Goal: Task Accomplishment & Management: Complete application form

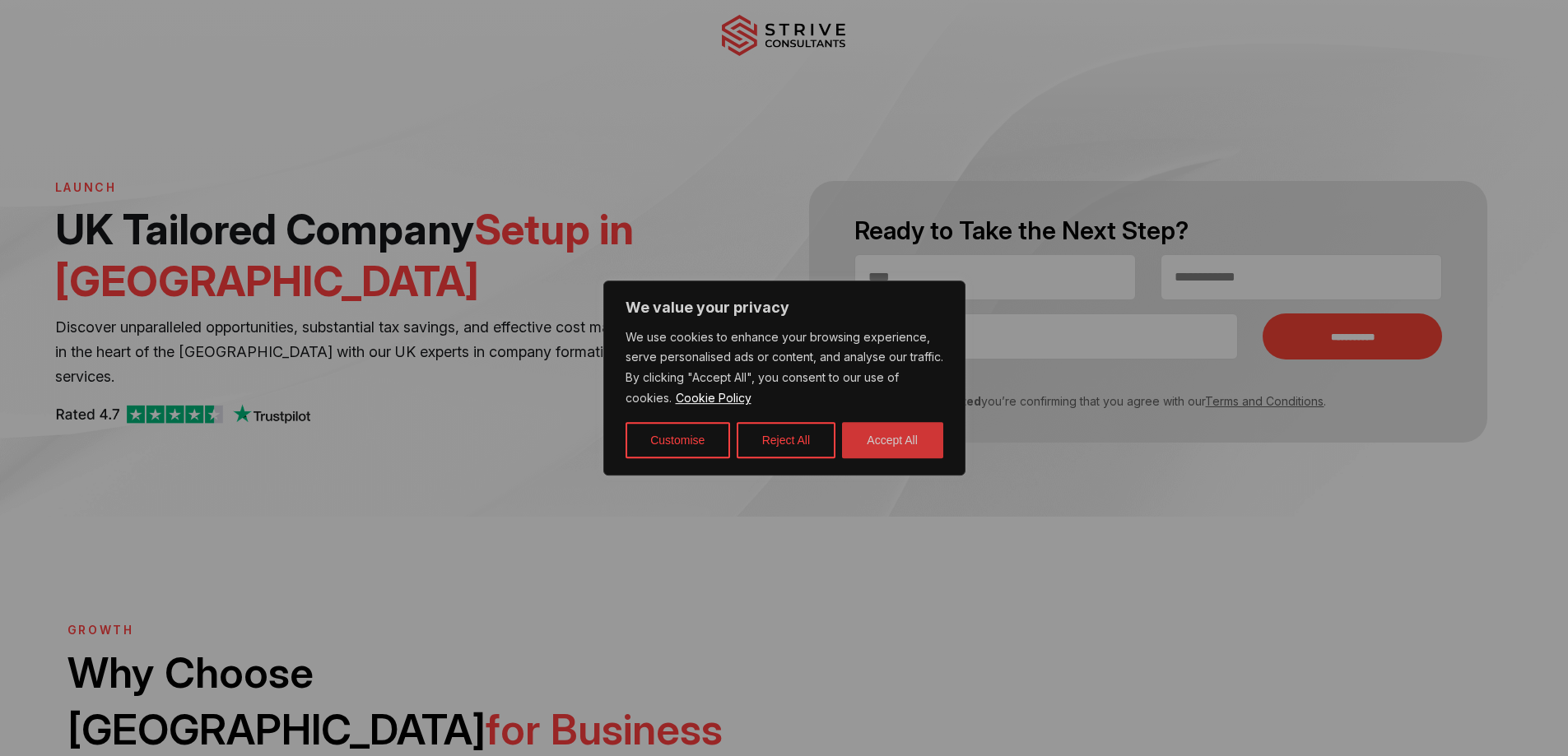
click at [871, 439] on button "Accept All" at bounding box center [892, 439] width 101 height 36
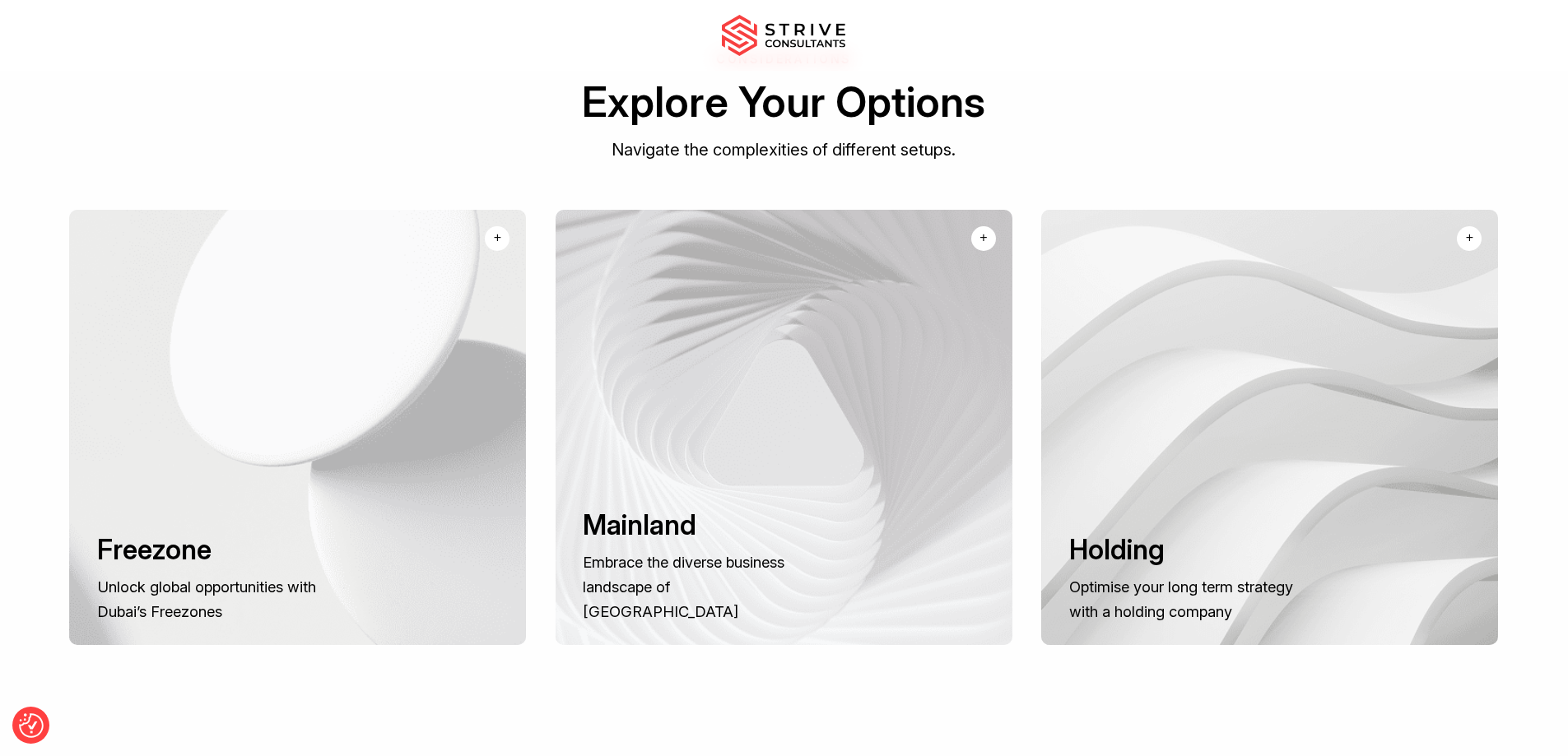
scroll to position [1151, 0]
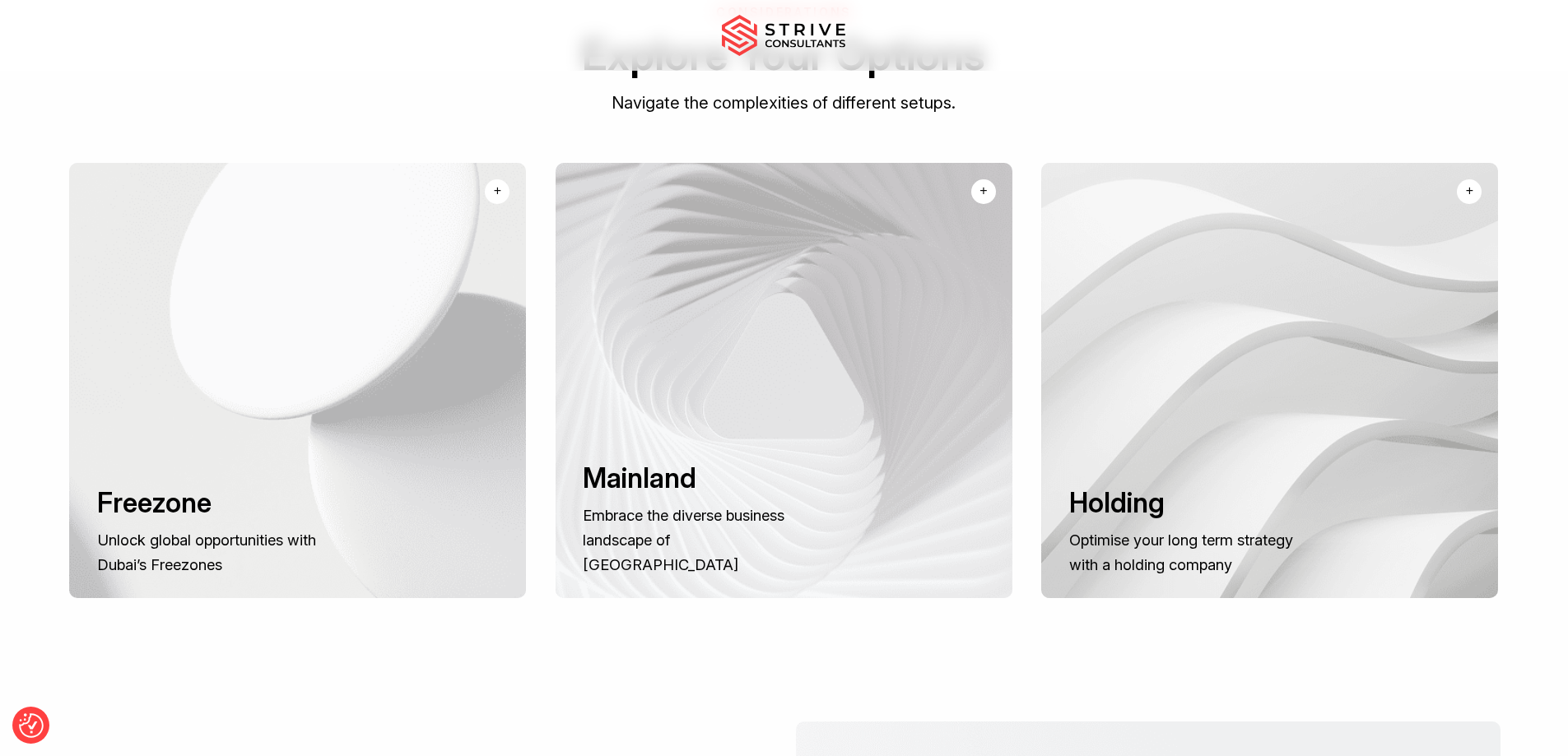
click at [302, 454] on div at bounding box center [297, 381] width 457 height 435
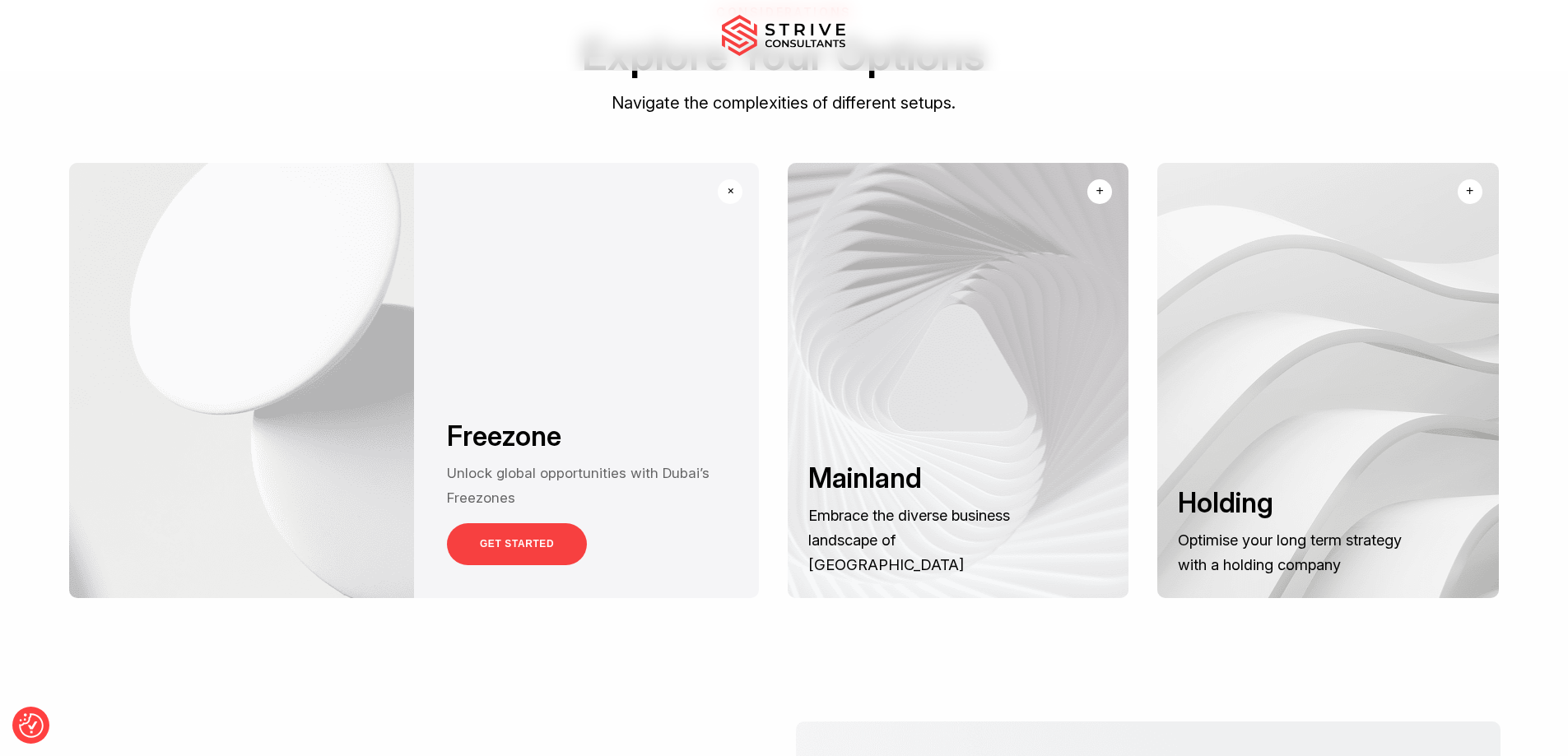
click at [542, 523] on link "GET STARTED" at bounding box center [517, 544] width 140 height 42
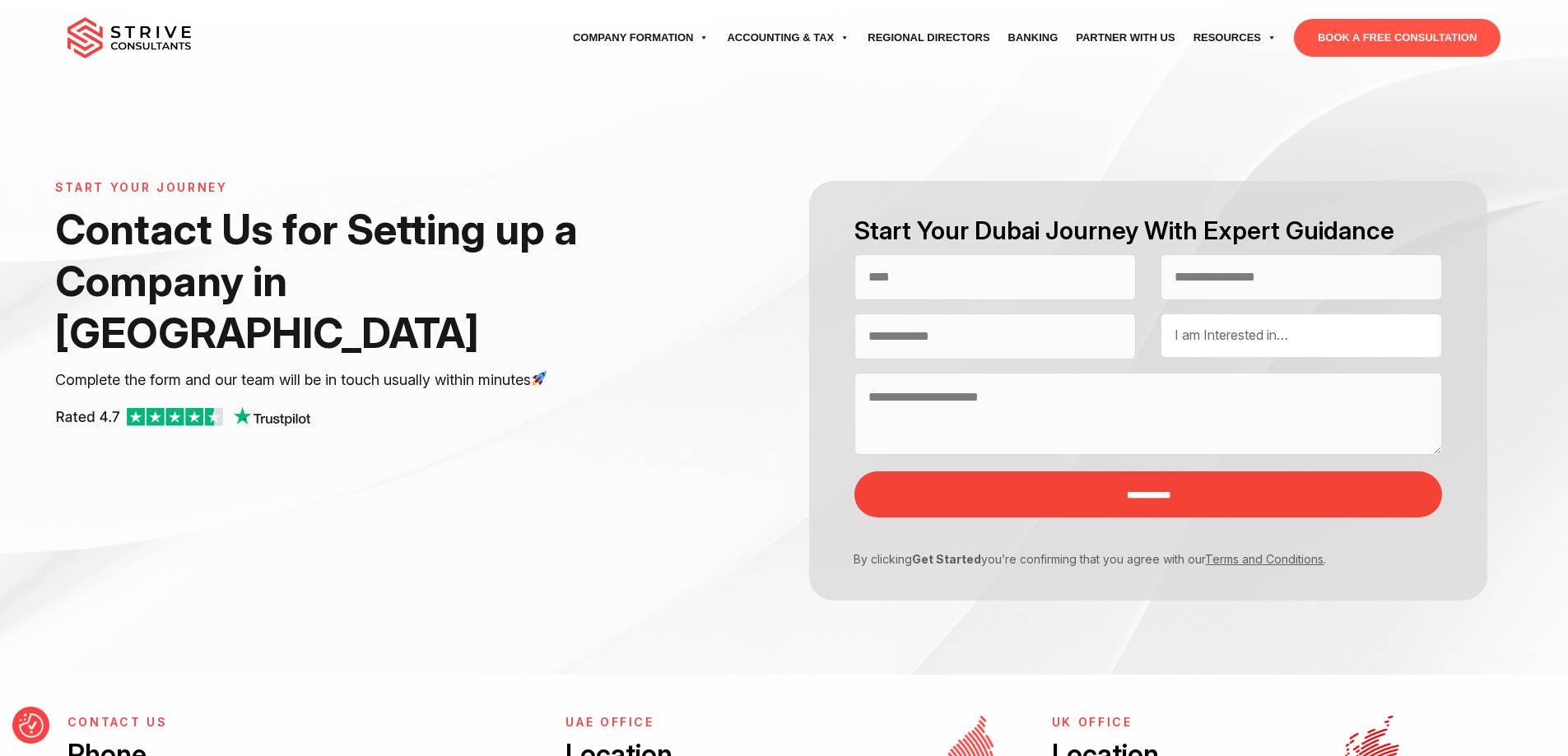
select select "Contact form"
